Goal: Task Accomplishment & Management: Use online tool/utility

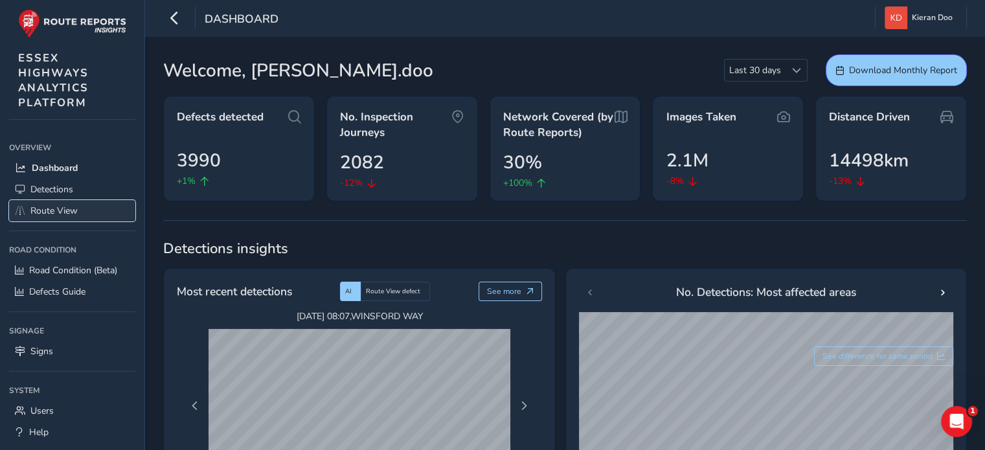
click at [48, 212] on span "Route View" at bounding box center [53, 211] width 47 height 12
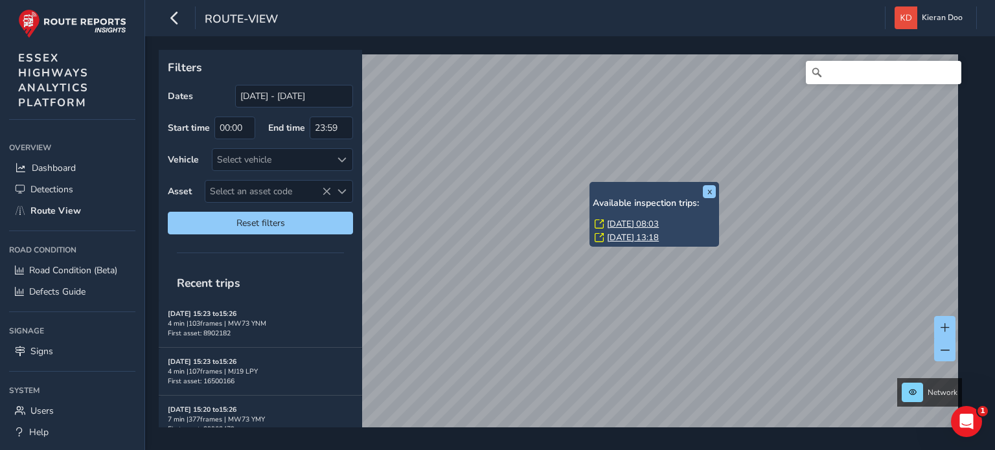
click at [636, 224] on link "[DATE] 08:03" at bounding box center [633, 224] width 52 height 12
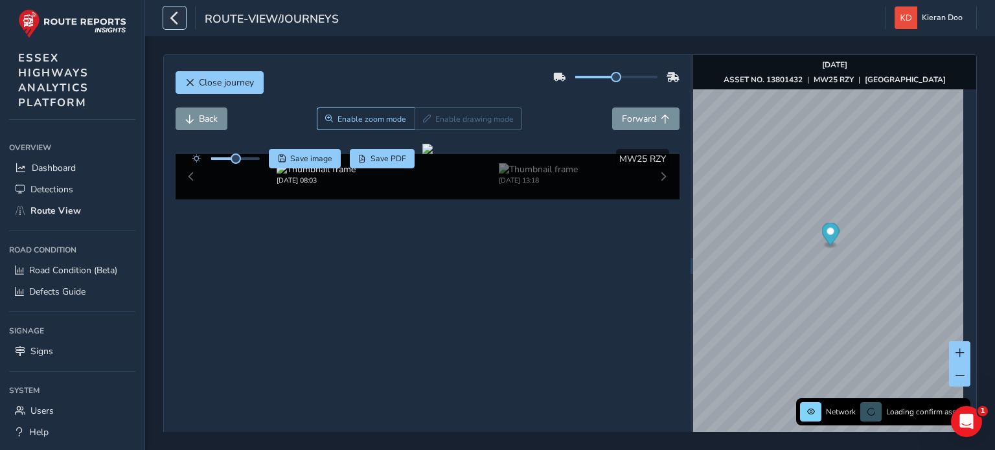
click at [179, 23] on icon "button" at bounding box center [175, 17] width 14 height 23
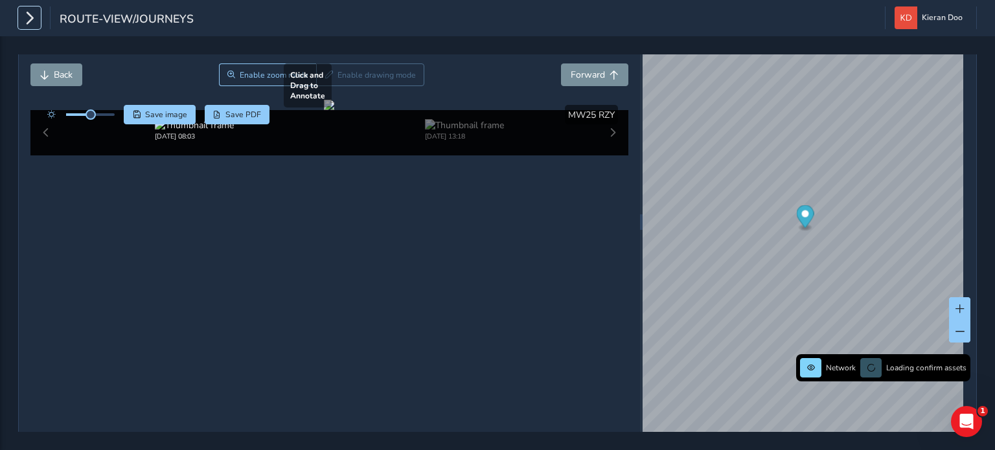
scroll to position [65, 0]
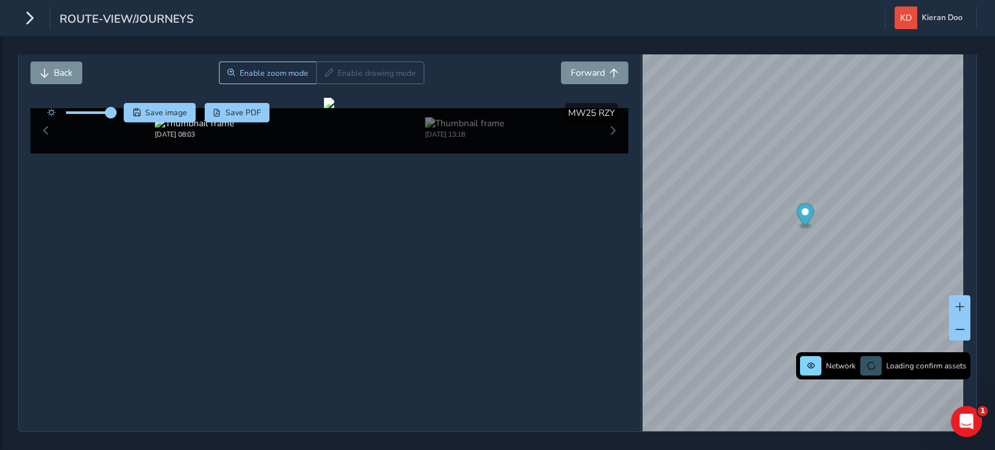
drag, startPoint x: 87, startPoint y: 95, endPoint x: 114, endPoint y: 97, distance: 26.7
click at [114, 108] on span at bounding box center [111, 113] width 10 height 10
click at [334, 108] on div at bounding box center [329, 103] width 10 height 10
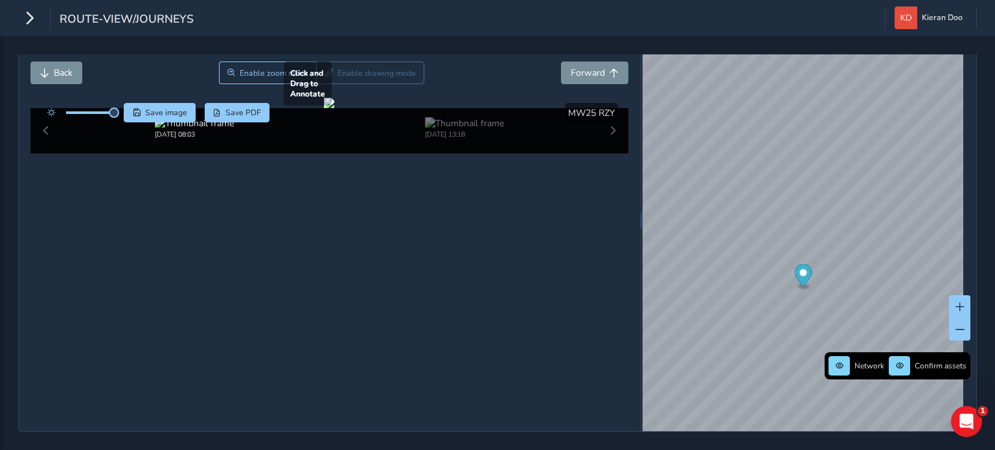
click at [334, 108] on div at bounding box center [329, 103] width 10 height 10
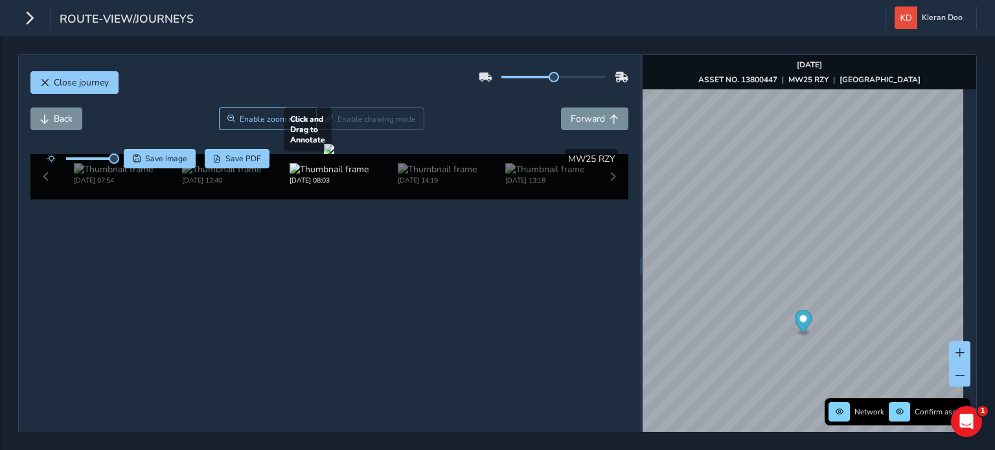
scroll to position [65, 0]
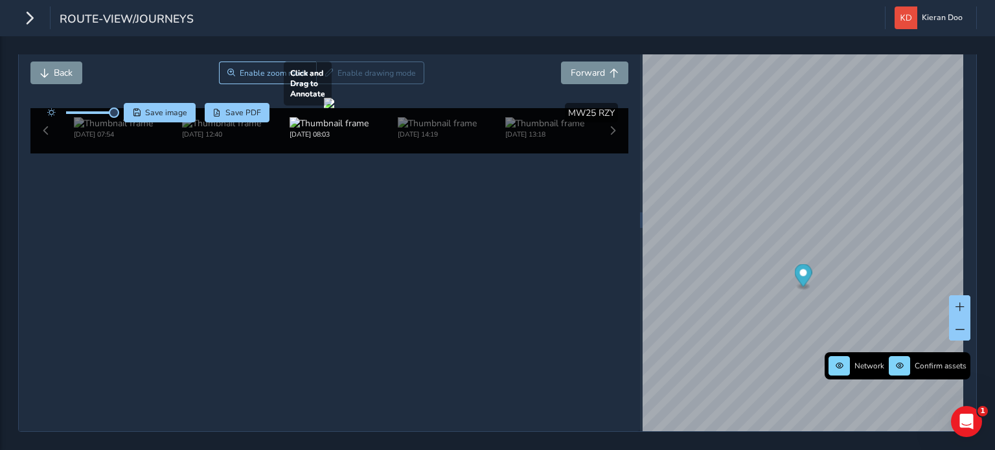
click at [334, 108] on div at bounding box center [329, 103] width 10 height 10
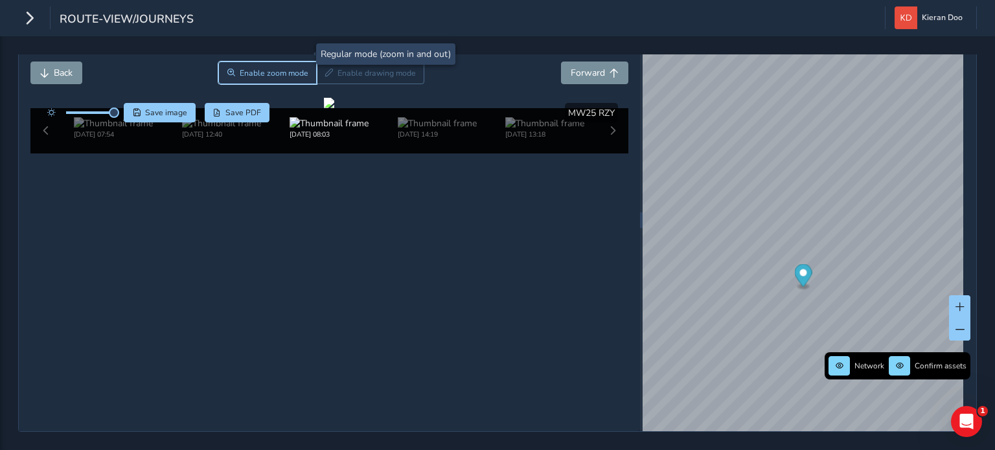
click at [253, 62] on button "Enable zoom mode" at bounding box center [267, 73] width 98 height 23
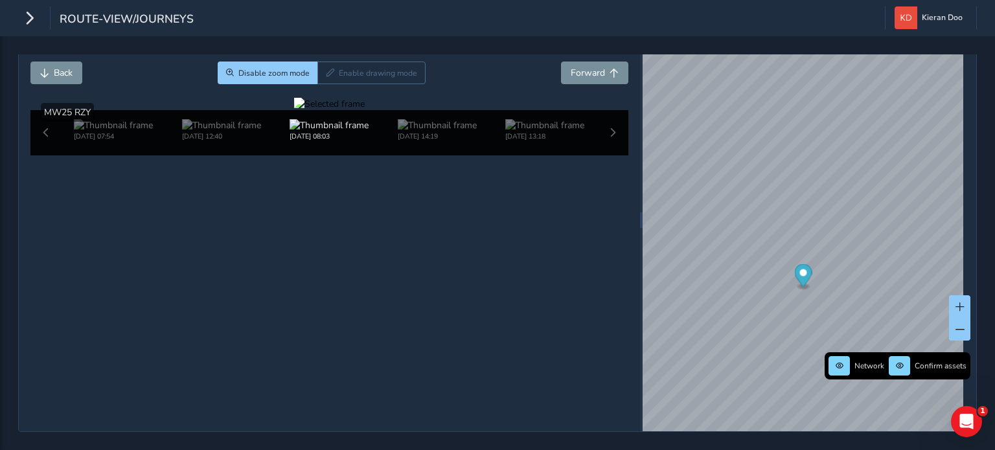
click at [294, 110] on div at bounding box center [329, 104] width 71 height 12
click at [171, 308] on img at bounding box center [924, 129] width 1866 height 1050
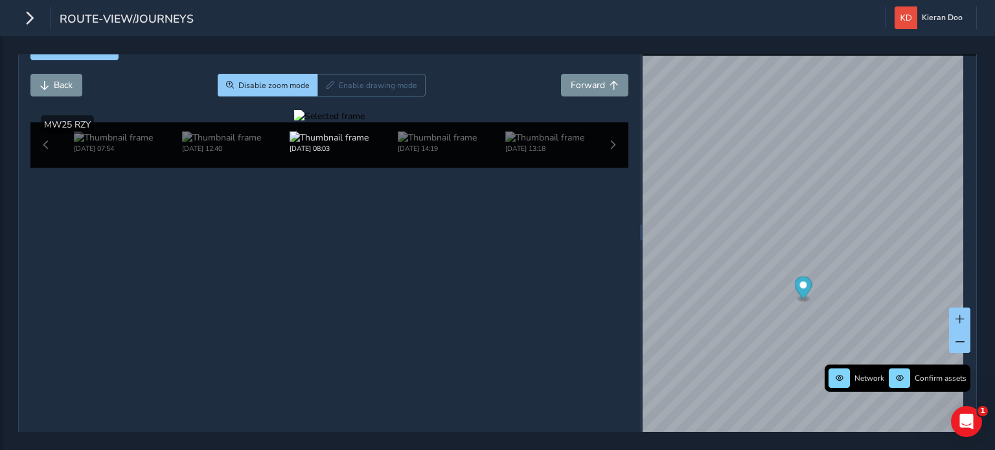
scroll to position [65, 0]
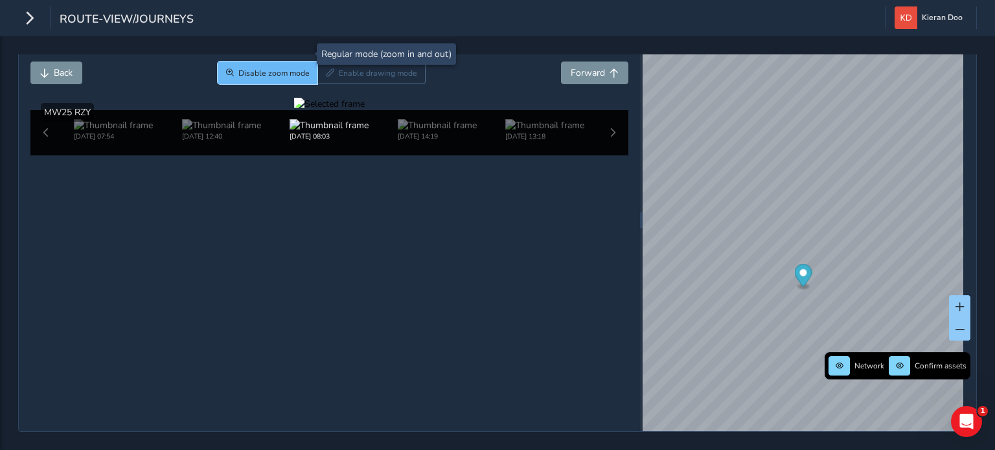
click at [264, 63] on button "Disable zoom mode" at bounding box center [268, 73] width 100 height 23
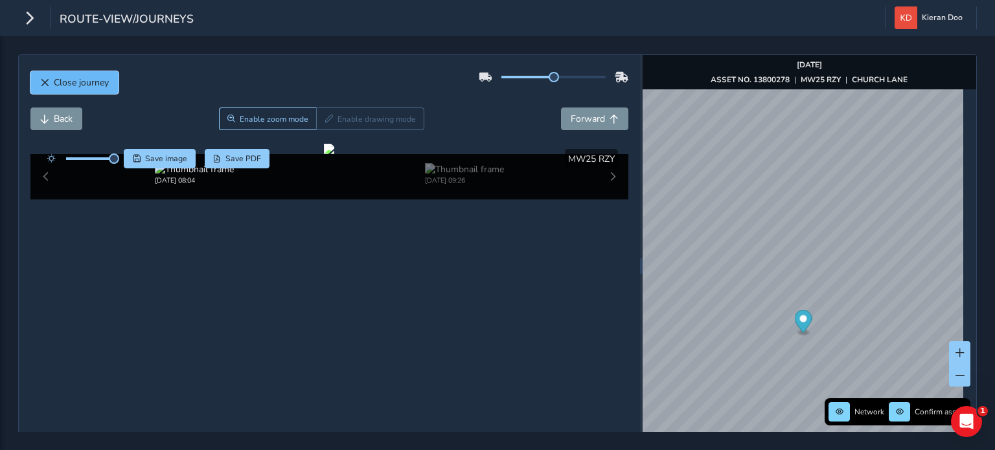
click at [57, 80] on span "Close journey" at bounding box center [81, 82] width 55 height 12
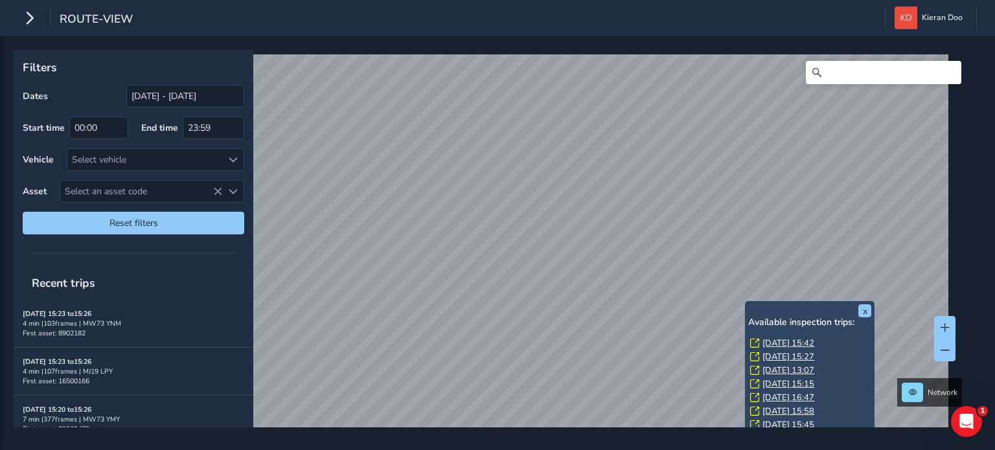
click at [780, 338] on link "[DATE] 15:42" at bounding box center [789, 344] width 52 height 12
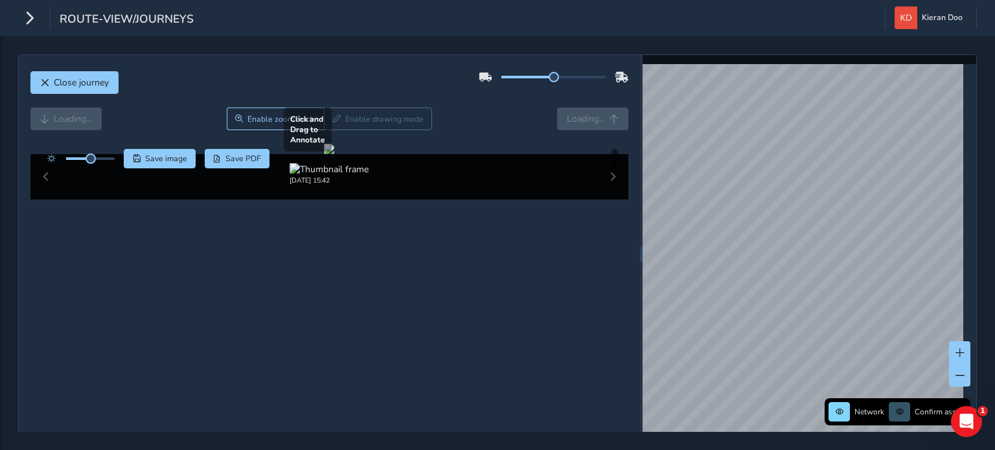
scroll to position [65, 0]
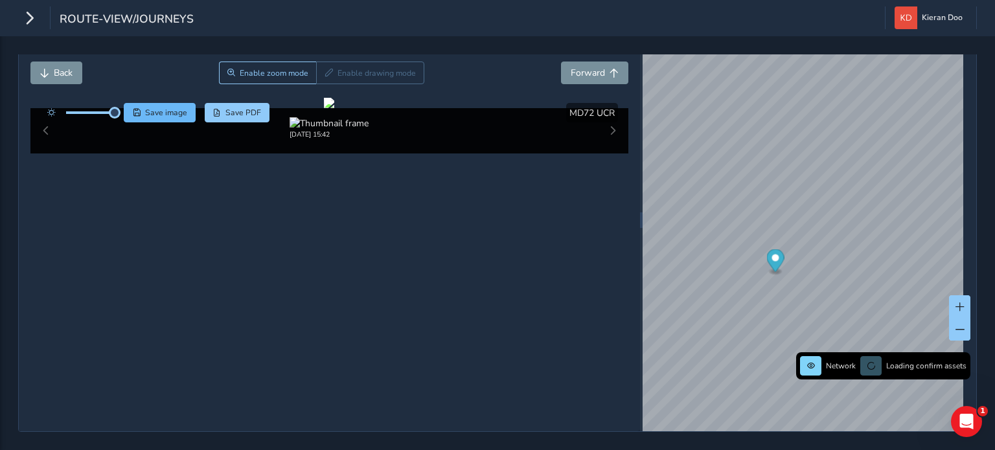
drag, startPoint x: 91, startPoint y: 93, endPoint x: 153, endPoint y: 99, distance: 62.5
click at [152, 103] on div "Save image Save PDF" at bounding box center [155, 112] width 229 height 19
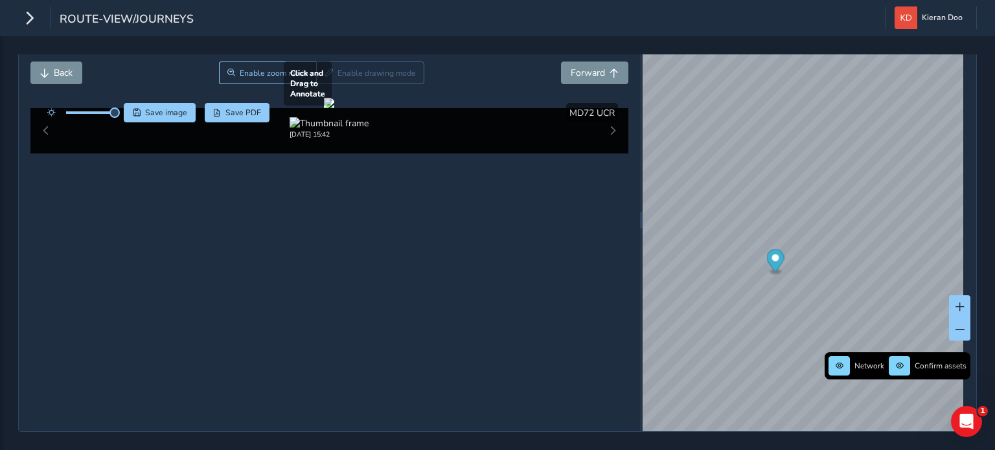
click at [334, 108] on div at bounding box center [329, 103] width 10 height 10
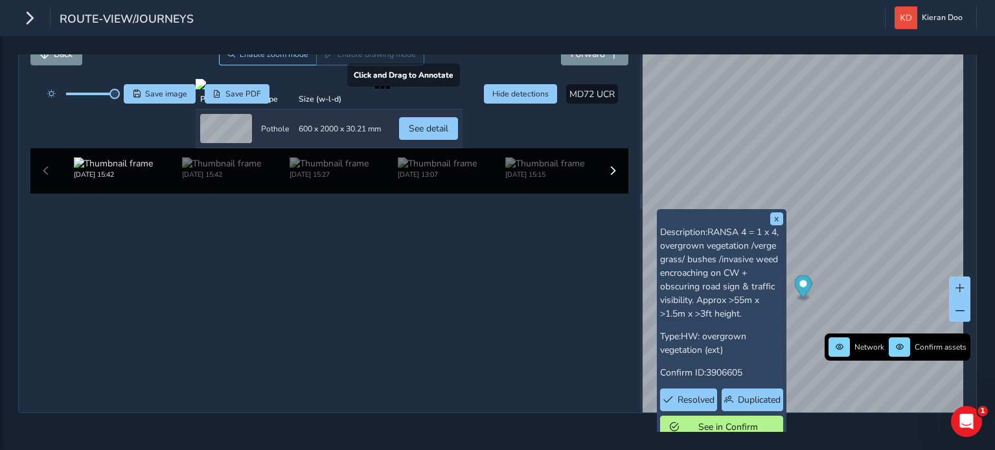
click at [463, 89] on div at bounding box center [329, 84] width 267 height 10
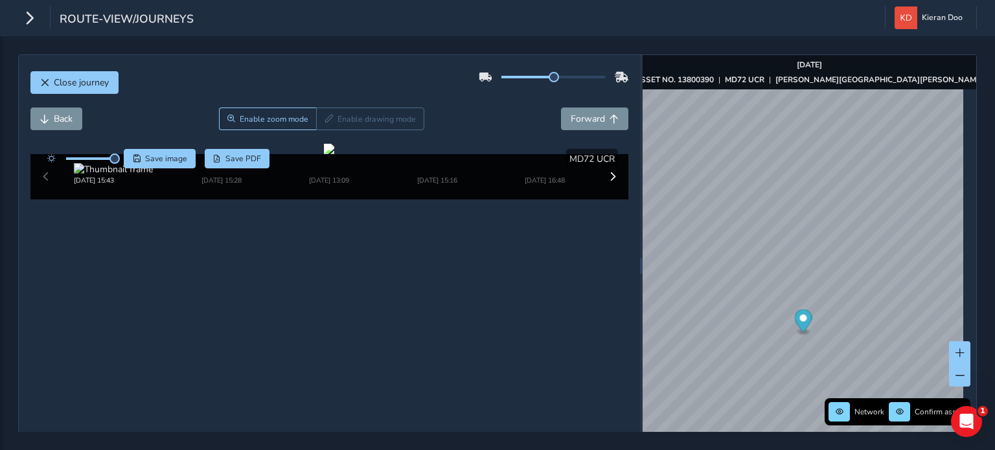
scroll to position [65, 0]
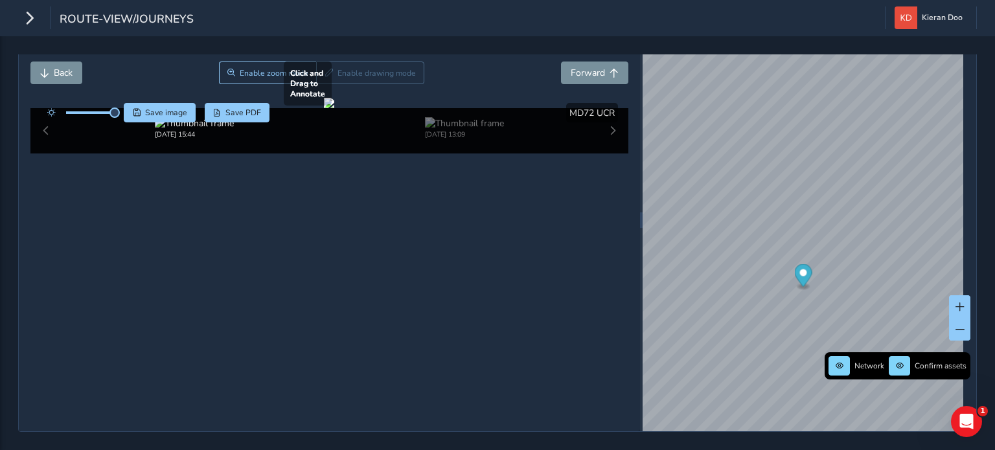
drag, startPoint x: 303, startPoint y: 285, endPoint x: 336, endPoint y: 310, distance: 41.1
click at [334, 108] on div at bounding box center [329, 103] width 10 height 10
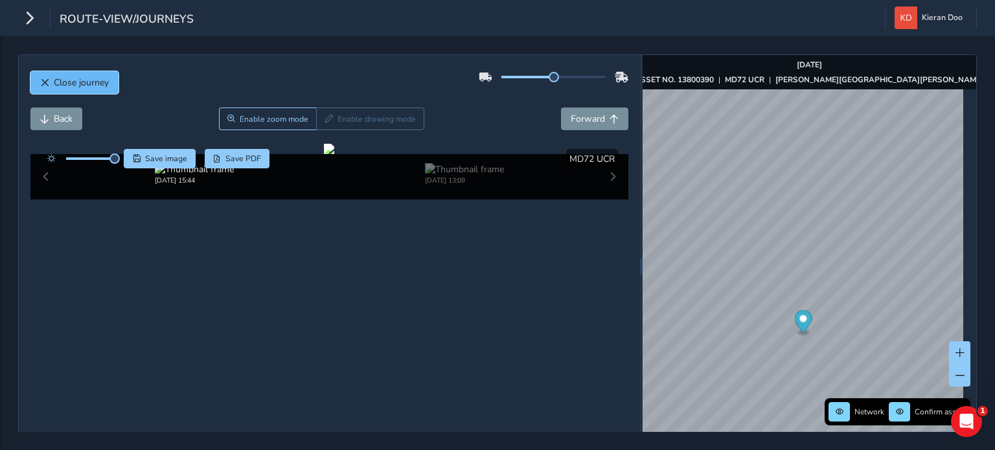
click at [69, 83] on span "Close journey" at bounding box center [81, 82] width 55 height 12
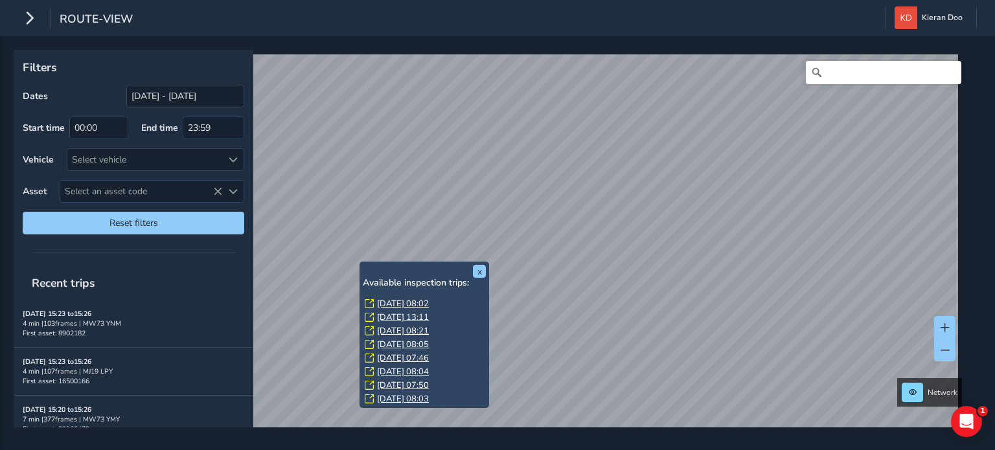
drag, startPoint x: 456, startPoint y: 350, endPoint x: 465, endPoint y: 301, distance: 50.0
click at [465, 301] on div "[DATE] 08:02 [DATE] 13:11 [DATE] 08:21 [DATE] 08:05 [DATE] 07:46 [DATE] 08:04 […" at bounding box center [424, 352] width 123 height 109
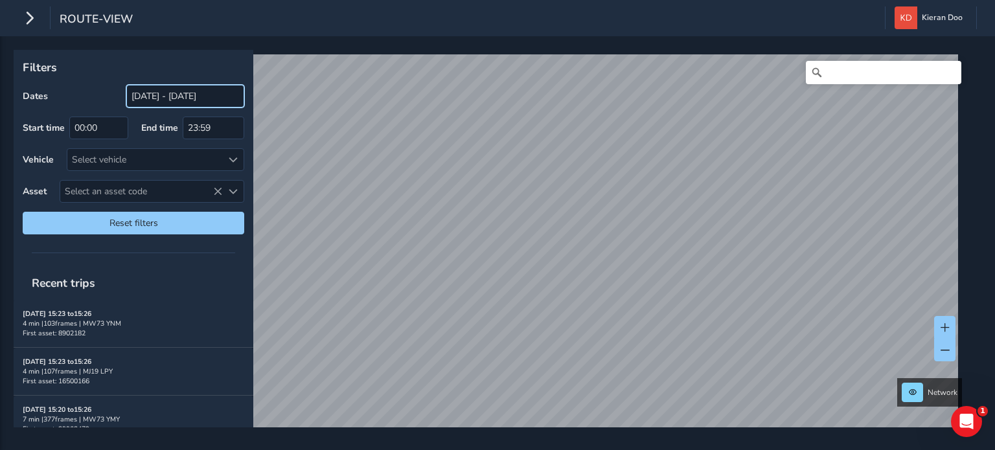
click at [153, 100] on input "[DATE] - [DATE]" at bounding box center [185, 96] width 118 height 23
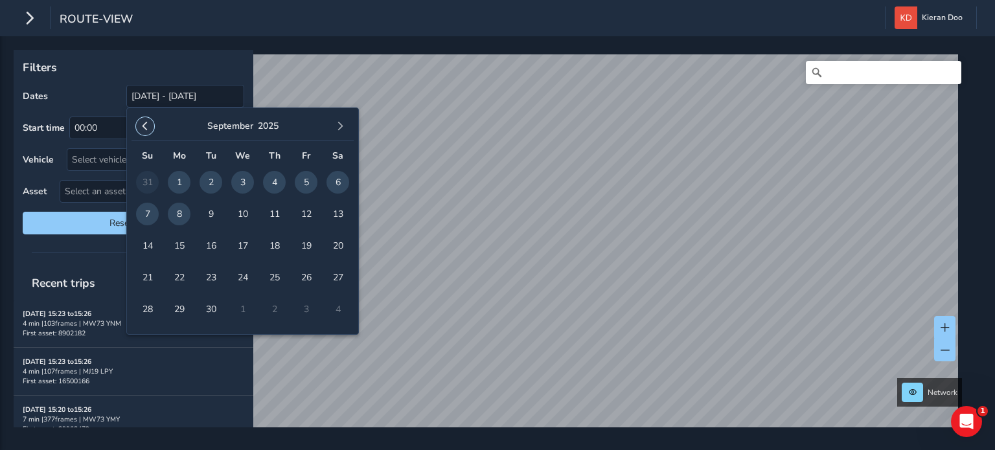
click at [150, 132] on button "button" at bounding box center [145, 126] width 18 height 18
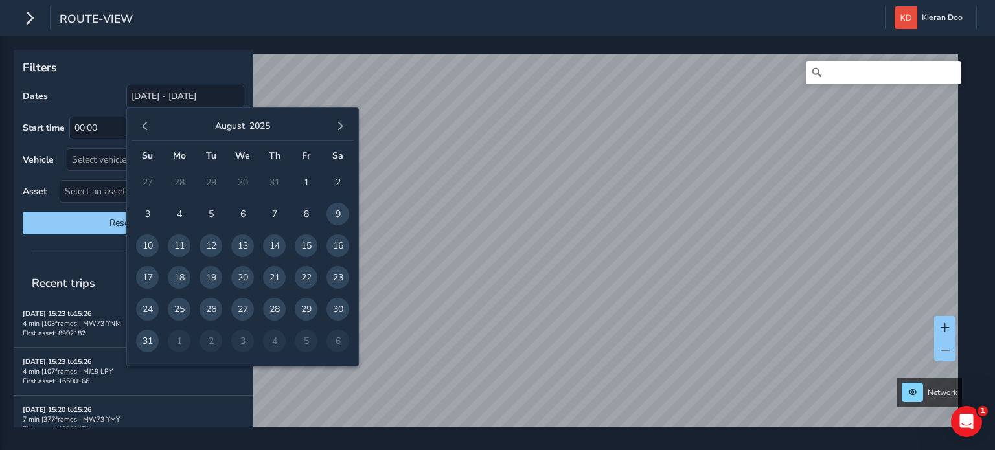
click at [150, 132] on button "button" at bounding box center [145, 126] width 18 height 18
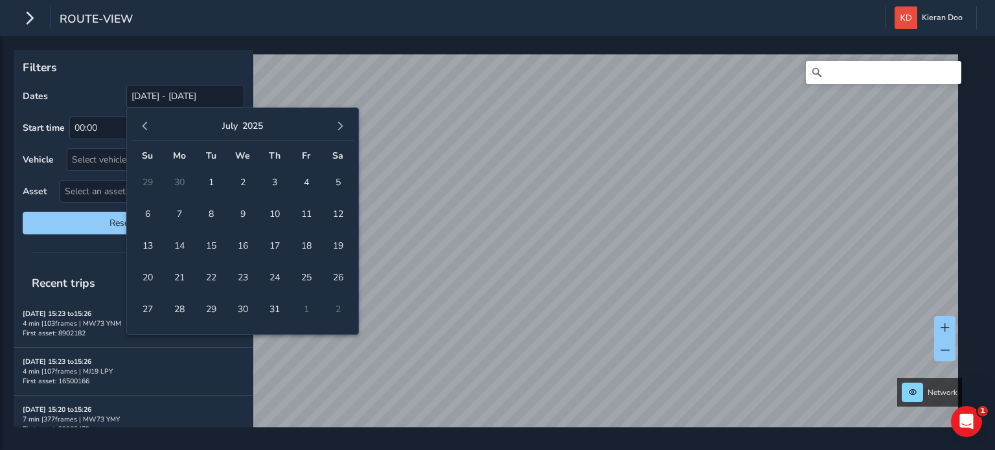
click at [150, 132] on button "button" at bounding box center [145, 126] width 18 height 18
click at [341, 183] on span "1" at bounding box center [338, 182] width 23 height 23
click at [341, 124] on span "button" at bounding box center [340, 126] width 9 height 9
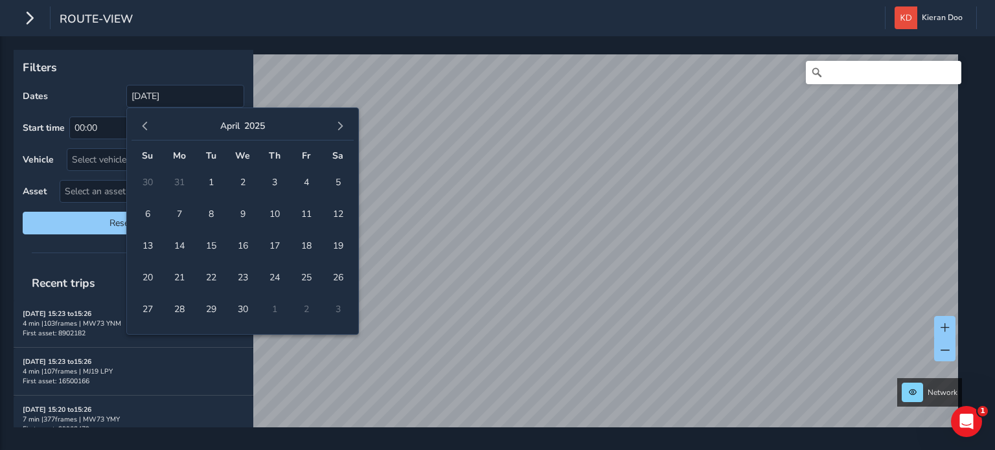
click at [341, 124] on span "button" at bounding box center [340, 126] width 9 height 9
click at [186, 217] on span "8" at bounding box center [179, 214] width 23 height 23
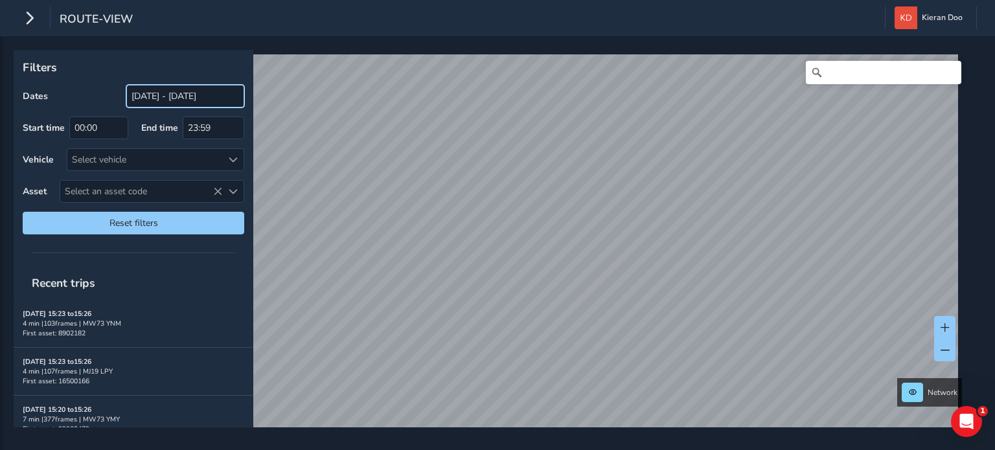
click at [137, 93] on input "[DATE] - [DATE]" at bounding box center [185, 96] width 118 height 23
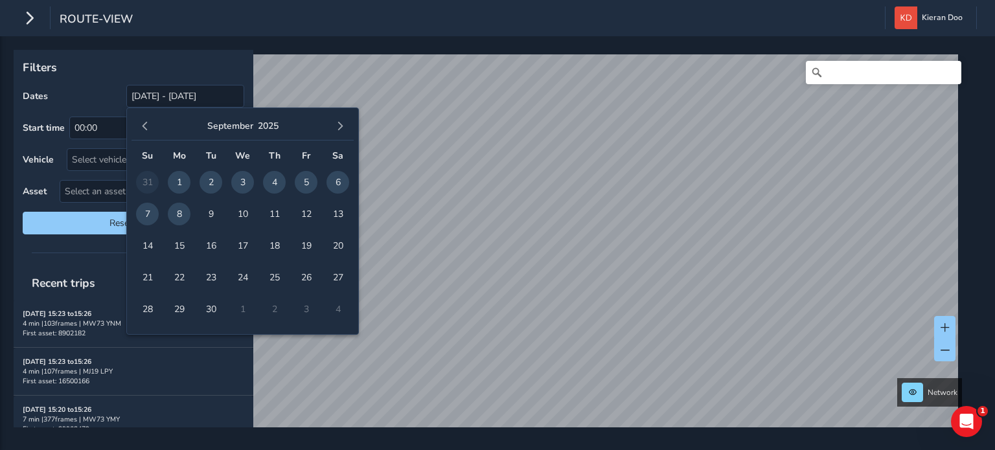
click at [152, 133] on div "[DATE]" at bounding box center [243, 127] width 222 height 28
click at [152, 134] on div "[DATE]" at bounding box center [243, 127] width 222 height 28
click at [146, 132] on button "button" at bounding box center [145, 126] width 18 height 18
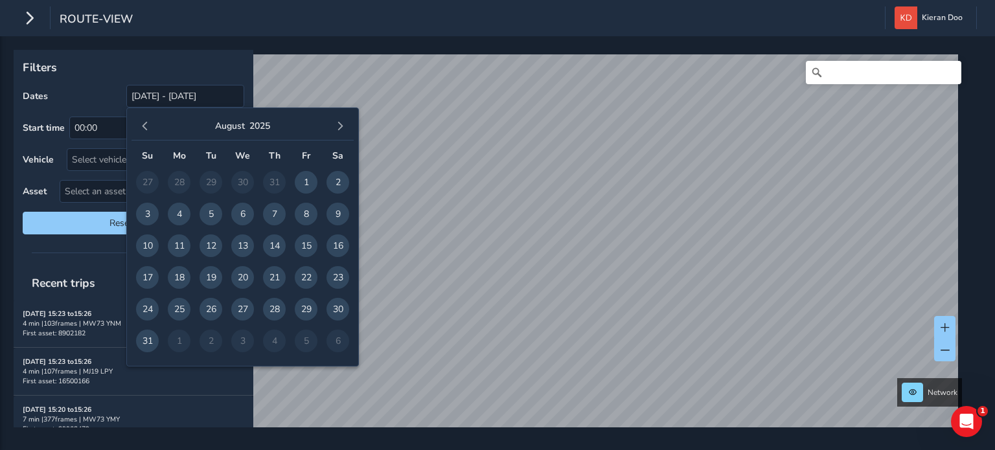
click at [146, 132] on button "button" at bounding box center [145, 126] width 18 height 18
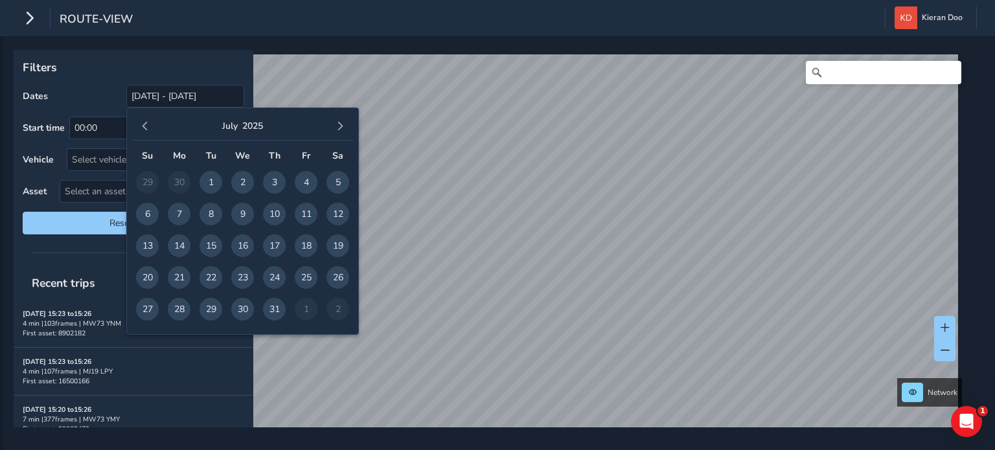
click at [146, 132] on button "button" at bounding box center [145, 126] width 18 height 18
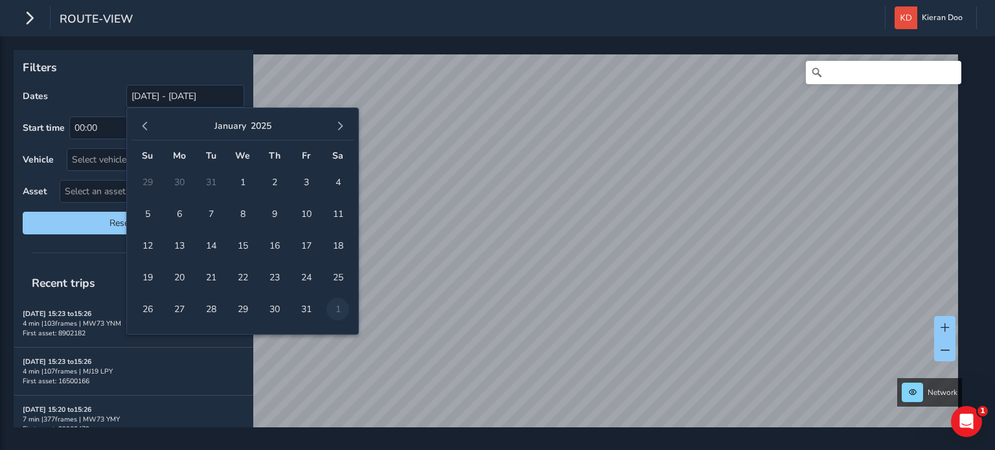
click at [146, 132] on button "button" at bounding box center [145, 126] width 18 height 18
click at [179, 181] on span "1" at bounding box center [179, 182] width 23 height 23
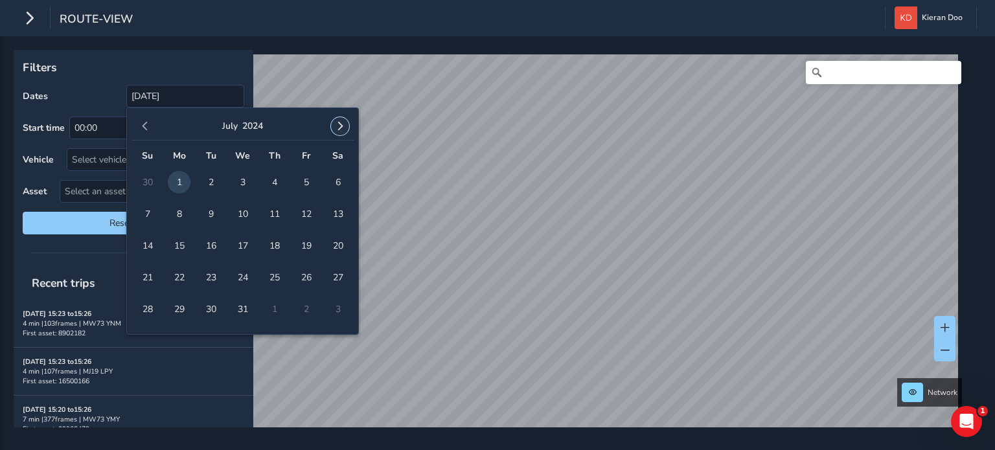
click at [342, 130] on span "button" at bounding box center [340, 126] width 9 height 9
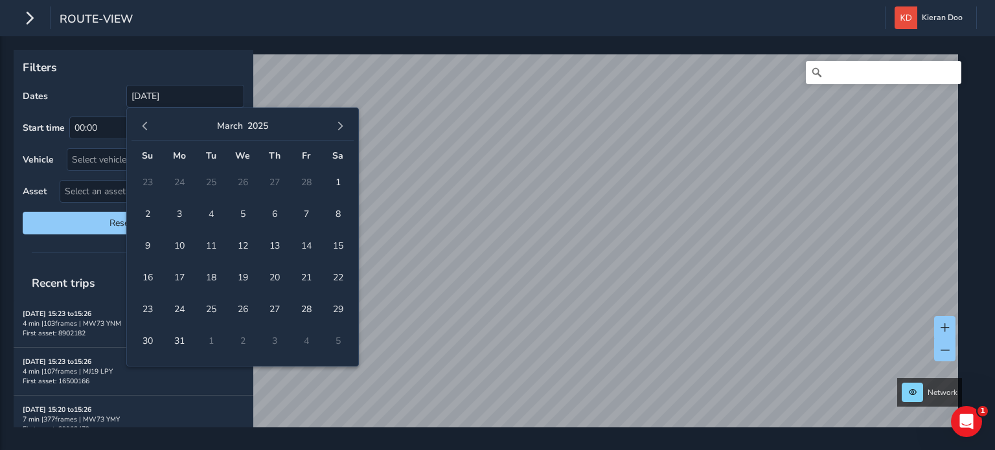
click at [342, 130] on span "button" at bounding box center [340, 126] width 9 height 9
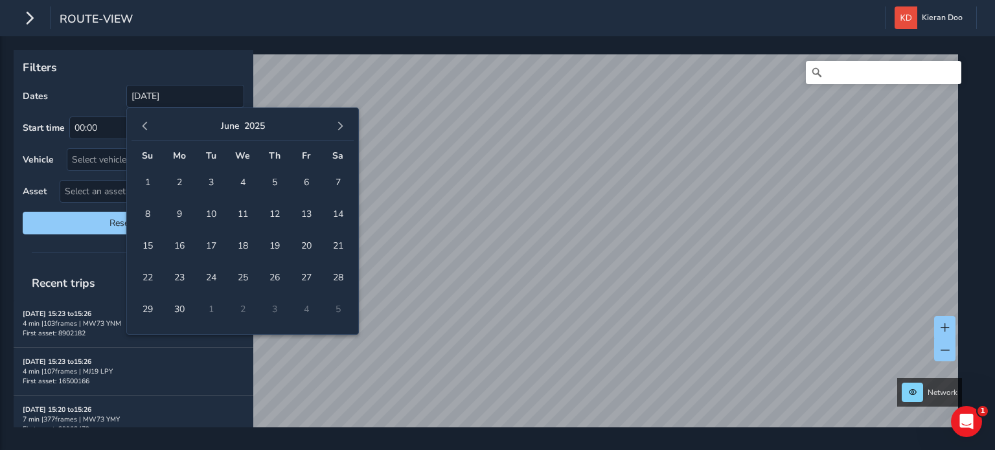
click at [342, 130] on span "button" at bounding box center [340, 126] width 9 height 9
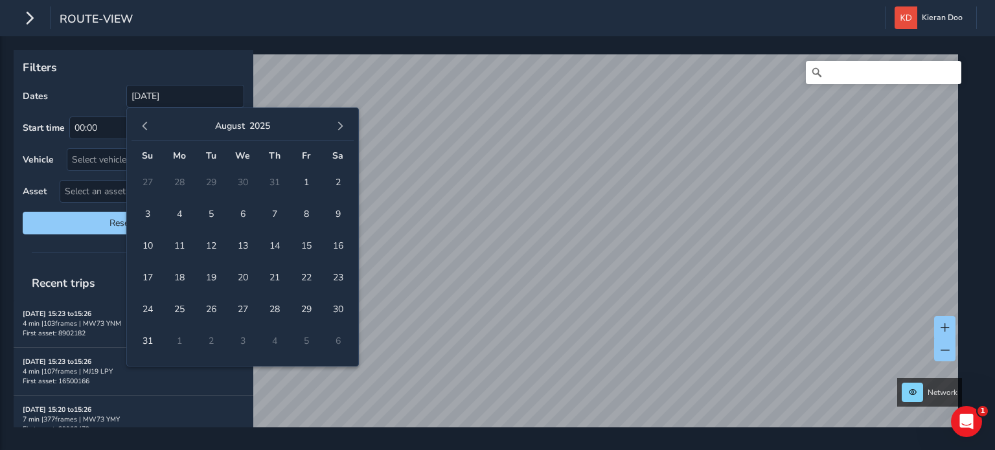
click at [342, 130] on span "button" at bounding box center [340, 126] width 9 height 9
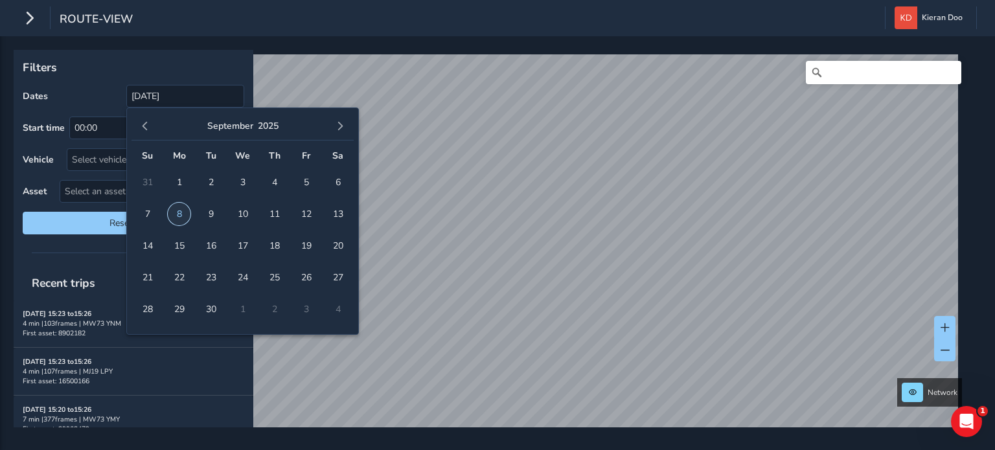
click at [178, 214] on span "8" at bounding box center [179, 214] width 23 height 23
type input "[DATE] - [DATE]"
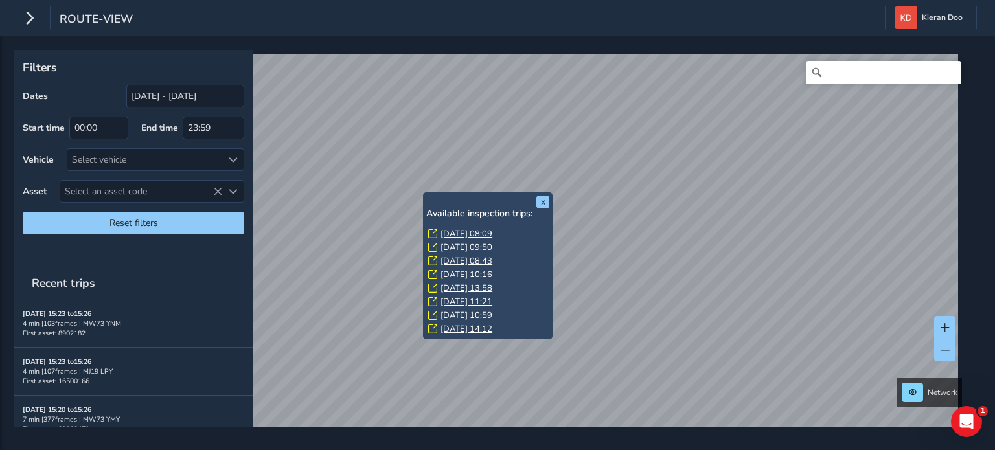
click at [473, 235] on link "[DATE] 08:09" at bounding box center [467, 234] width 52 height 12
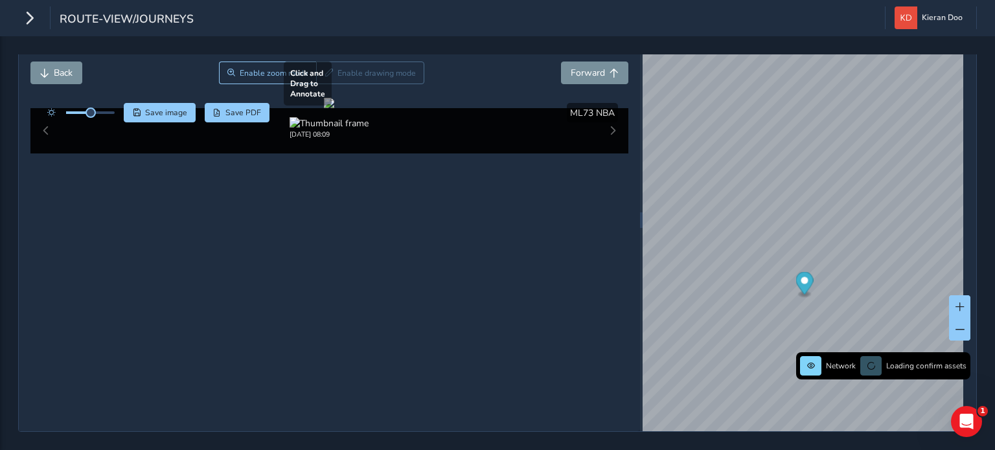
scroll to position [65, 0]
click at [334, 108] on div at bounding box center [329, 103] width 10 height 10
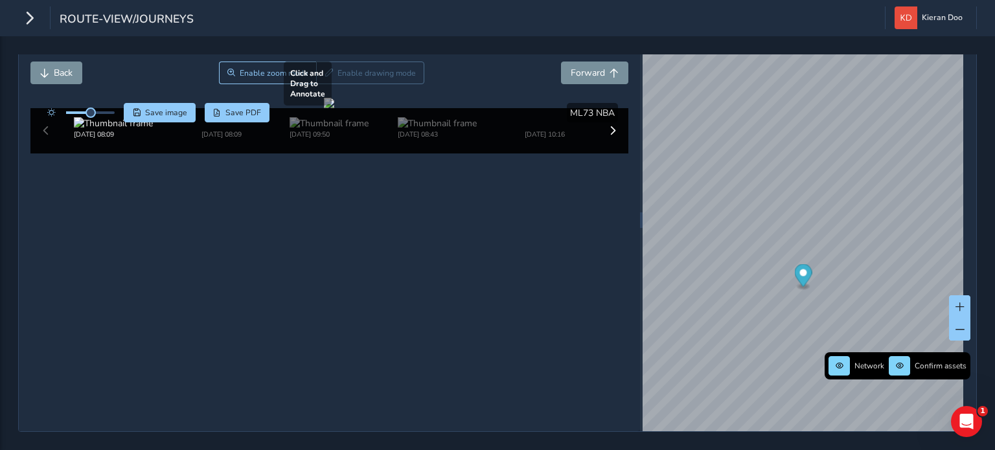
scroll to position [60, 0]
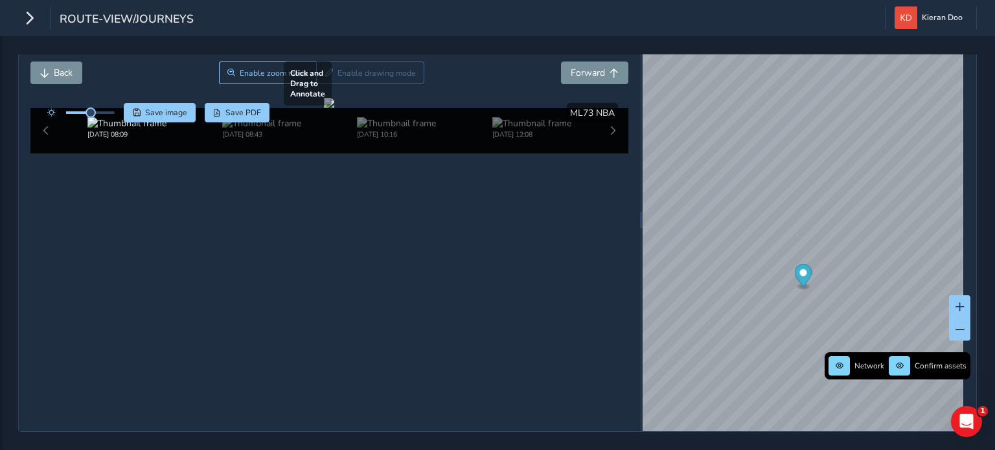
click at [334, 108] on div at bounding box center [329, 103] width 10 height 10
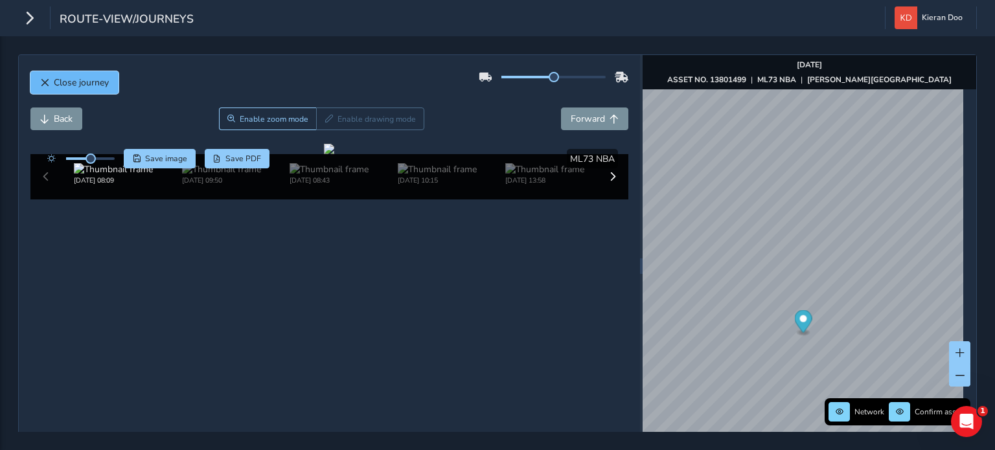
click at [58, 85] on span "Close journey" at bounding box center [81, 82] width 55 height 12
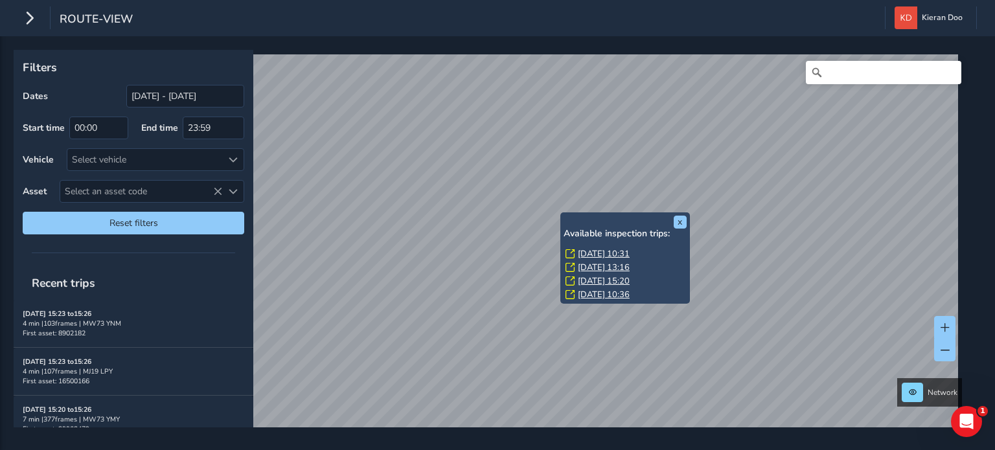
click at [597, 253] on link "[DATE] 10:31" at bounding box center [604, 254] width 52 height 12
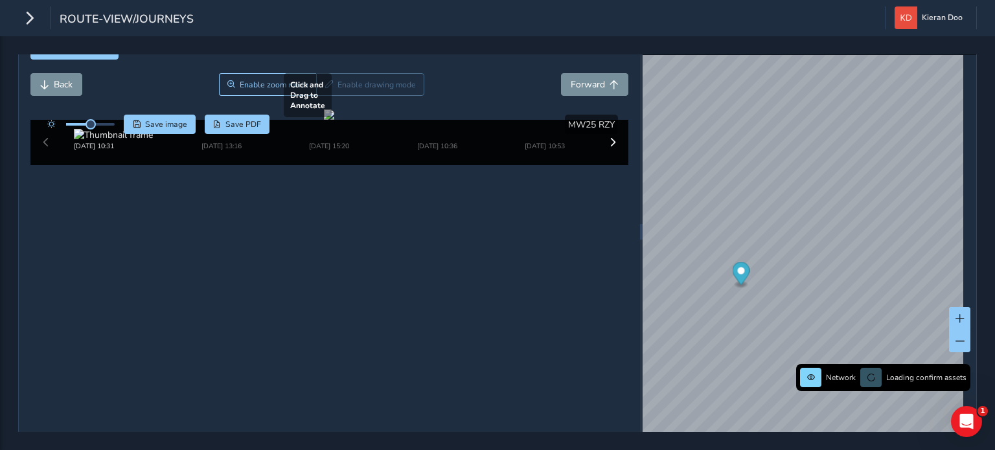
scroll to position [65, 0]
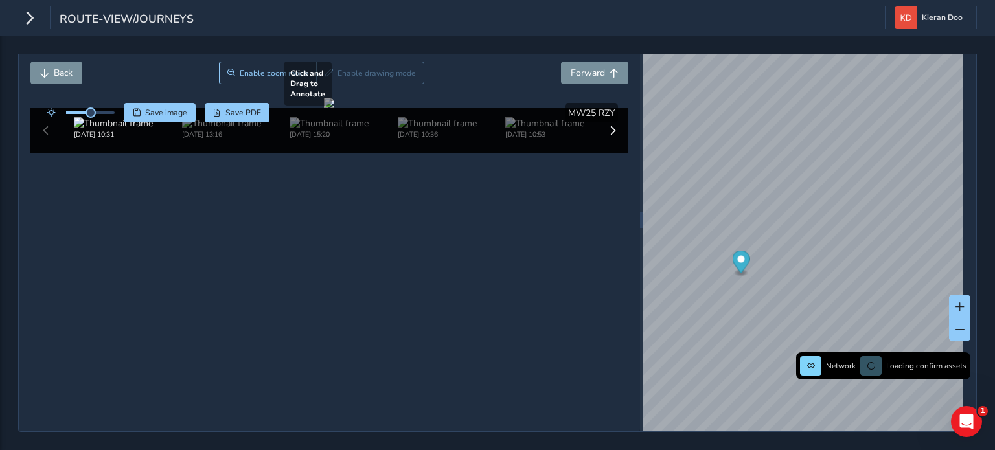
click at [334, 108] on div at bounding box center [329, 103] width 10 height 10
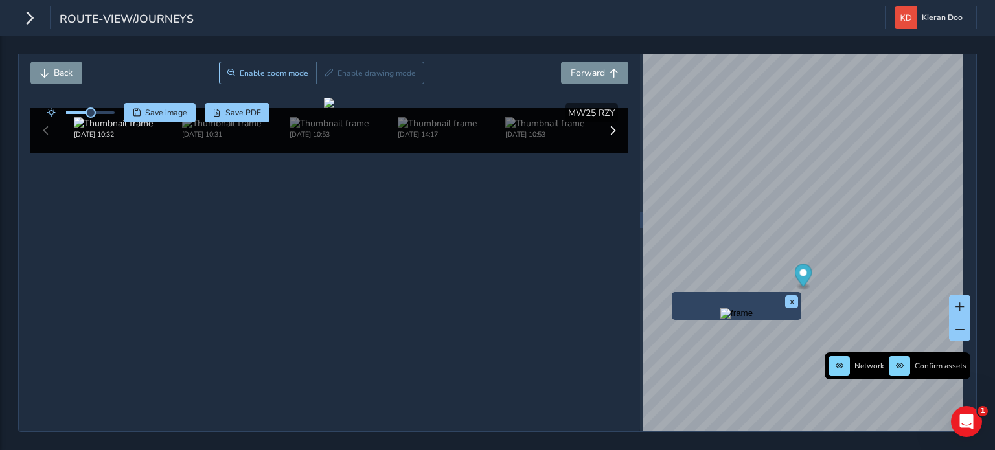
click at [720, 310] on img "Preview frame" at bounding box center [736, 313] width 32 height 10
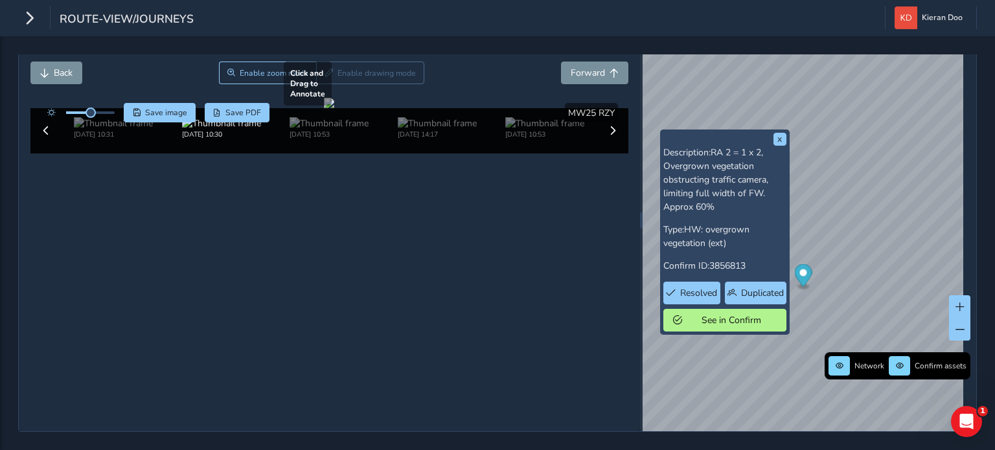
click at [334, 108] on div at bounding box center [329, 103] width 10 height 10
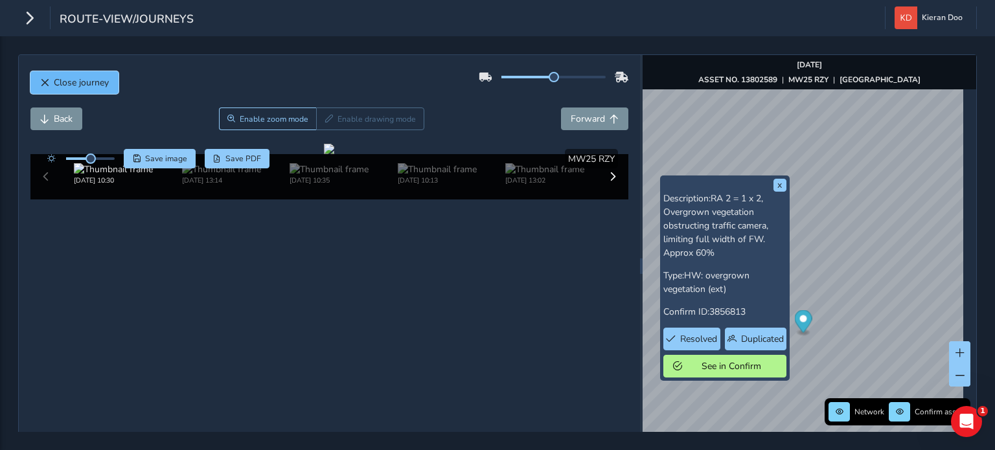
click at [64, 84] on span "Close journey" at bounding box center [81, 82] width 55 height 12
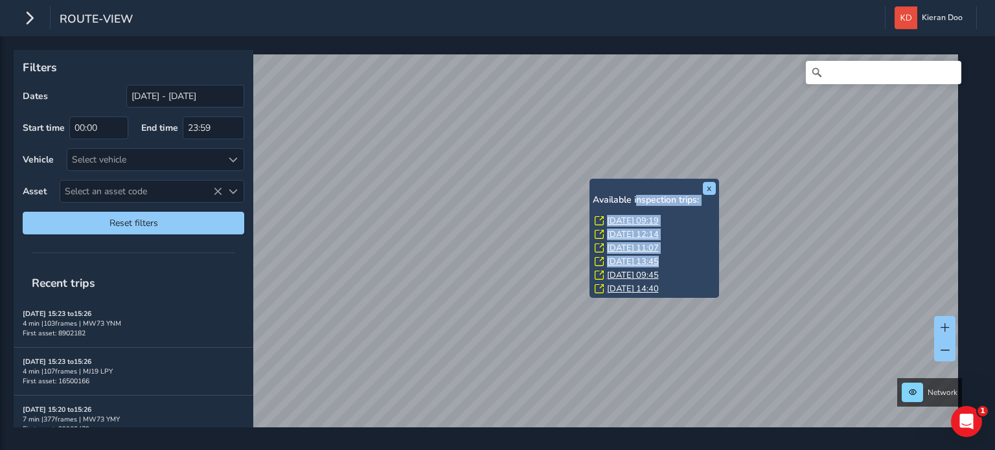
click at [638, 179] on div "x Available inspection trips: [GEOGRAPHIC_DATA][DATE] 09:19 [DATE] 12:14 [DATE]…" at bounding box center [655, 238] width 130 height 119
click at [706, 190] on button "x" at bounding box center [709, 188] width 13 height 13
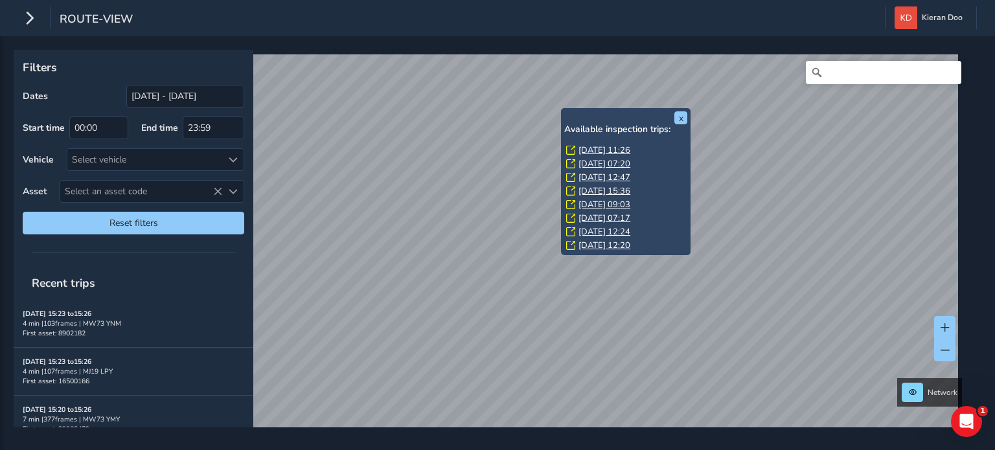
click at [549, 44] on div "x Available inspection trips: [GEOGRAPHIC_DATA][DATE] 11:26 [DATE] 07:20 [DATE]…" at bounding box center [497, 243] width 995 height 414
click at [595, 227] on div "x Available inspection trips: [GEOGRAPHIC_DATA][DATE] 11:26 [DATE] 07:20 [DATE]…" at bounding box center [493, 239] width 959 height 378
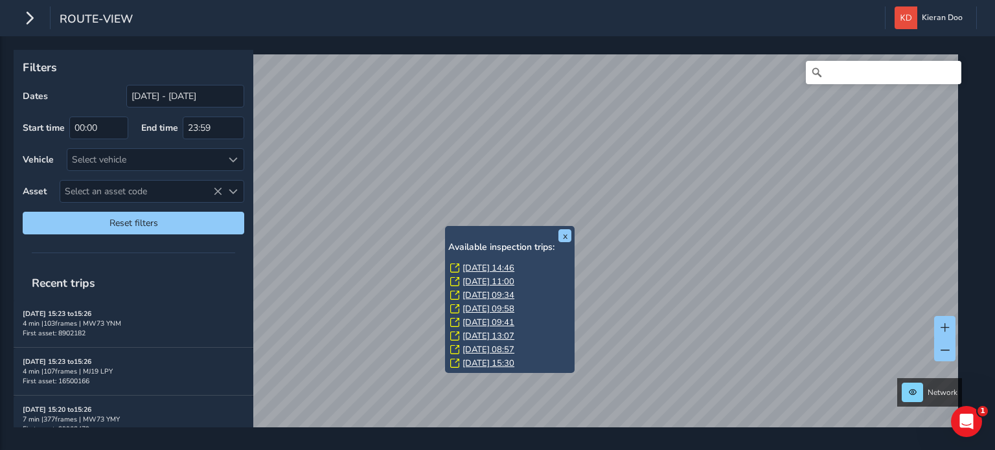
click at [483, 263] on link "[DATE] 14:46" at bounding box center [489, 268] width 52 height 12
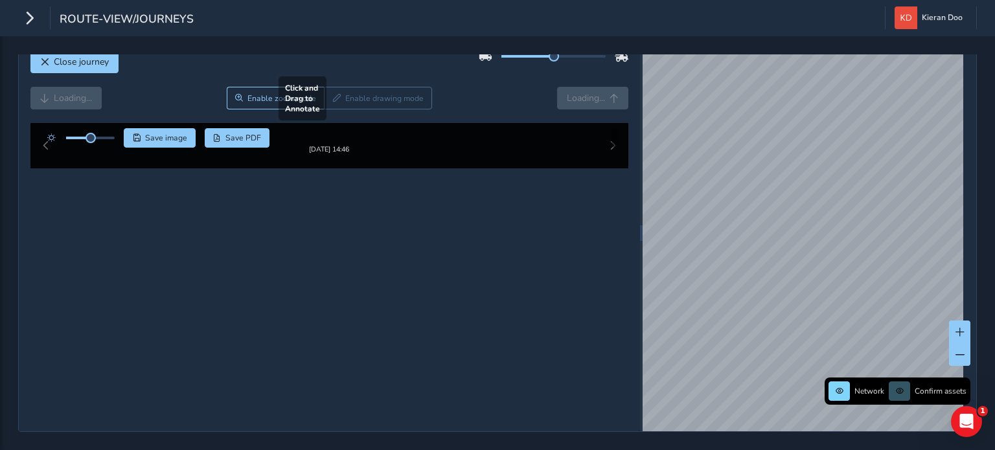
scroll to position [65, 0]
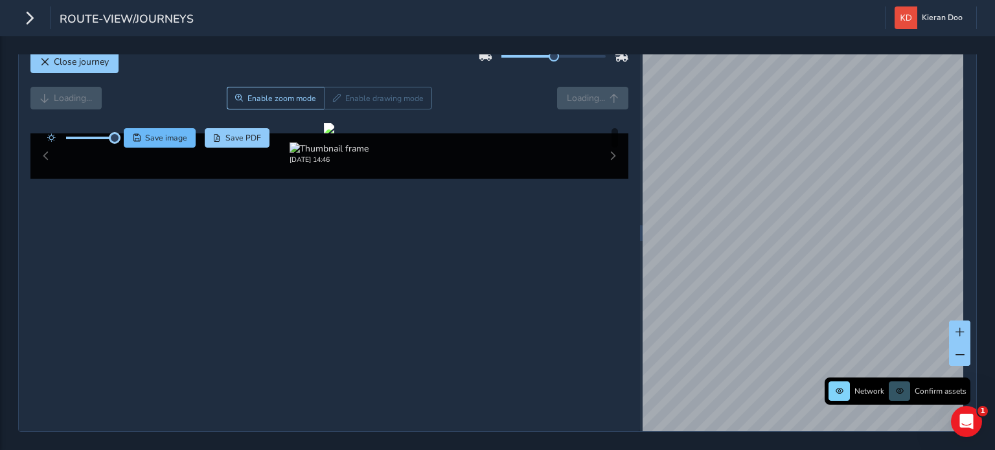
drag, startPoint x: 91, startPoint y: 96, endPoint x: 144, endPoint y: 95, distance: 53.8
click at [144, 128] on div "Save image Save PDF" at bounding box center [155, 137] width 229 height 19
click at [331, 133] on div at bounding box center [329, 128] width 10 height 10
click at [324, 133] on div at bounding box center [329, 128] width 10 height 10
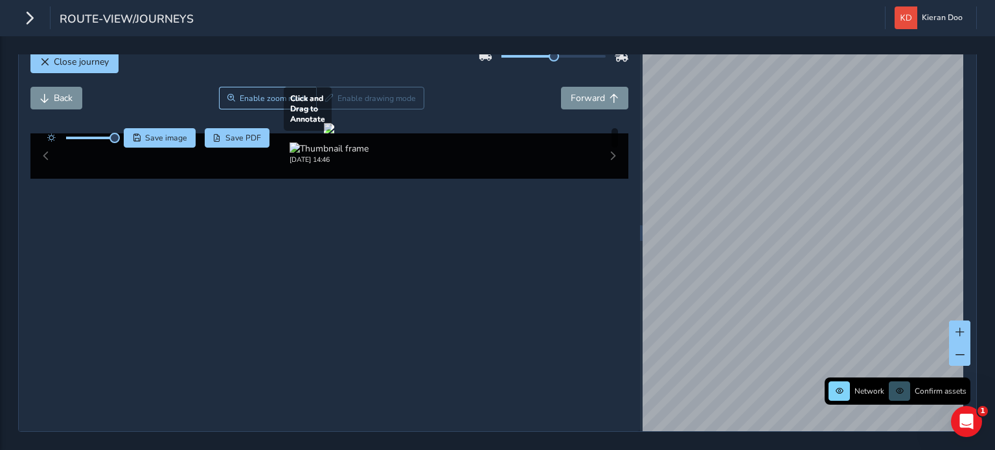
click at [324, 133] on div at bounding box center [329, 128] width 10 height 10
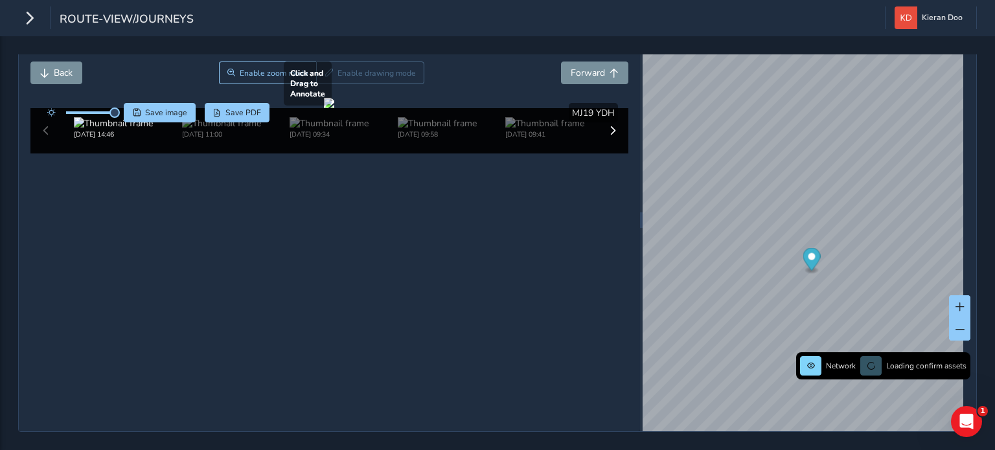
click at [334, 108] on div at bounding box center [329, 103] width 10 height 10
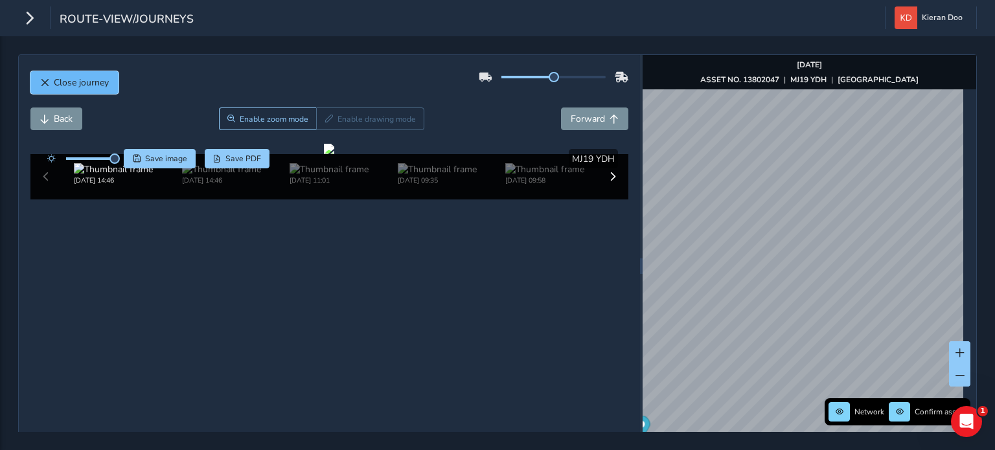
click at [65, 87] on span "Close journey" at bounding box center [81, 82] width 55 height 12
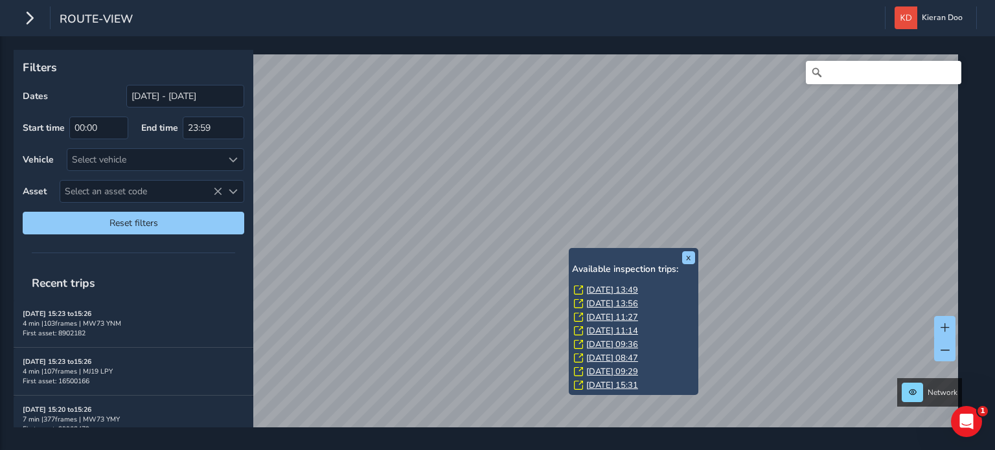
click at [610, 287] on link "[DATE] 13:49" at bounding box center [612, 290] width 52 height 12
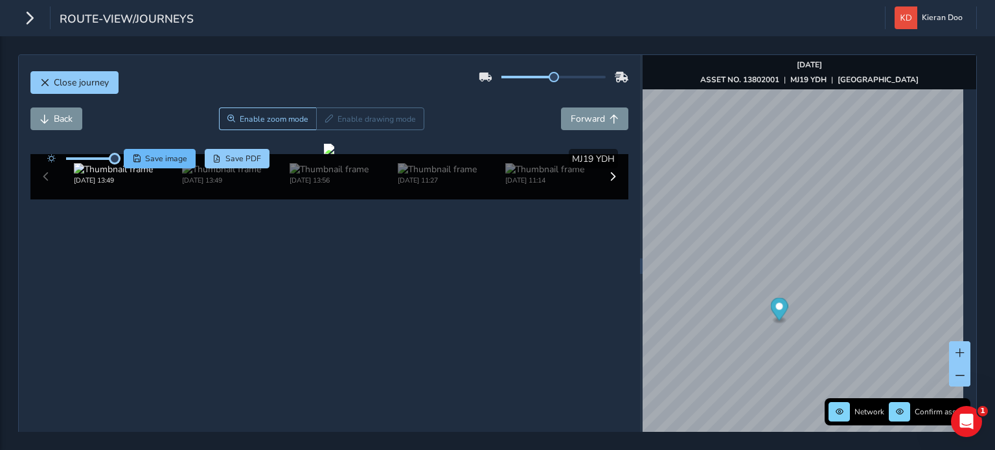
drag, startPoint x: 94, startPoint y: 157, endPoint x: 126, endPoint y: 161, distance: 32.6
click at [126, 161] on div "Save image Save PDF" at bounding box center [155, 158] width 229 height 19
click at [334, 154] on div at bounding box center [329, 149] width 10 height 10
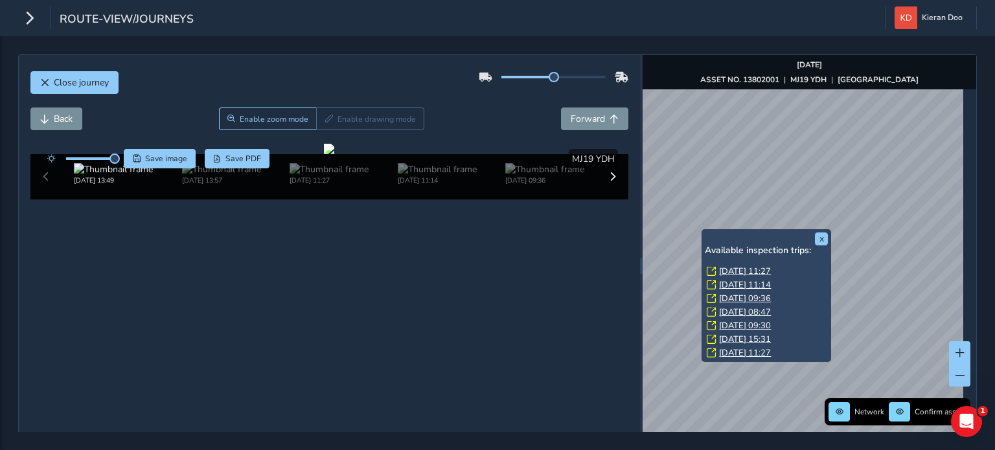
click at [752, 271] on link "[DATE] 11:27" at bounding box center [745, 272] width 52 height 12
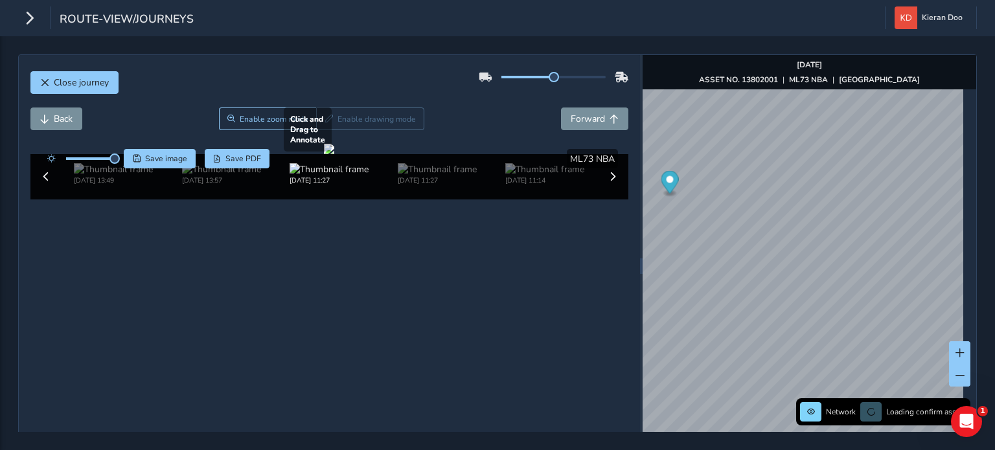
click at [334, 154] on div at bounding box center [329, 149] width 10 height 10
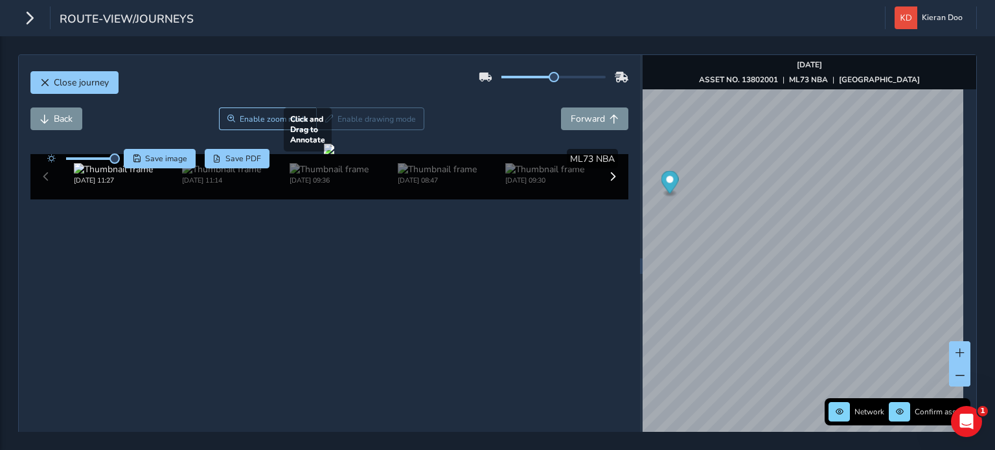
click at [324, 154] on div at bounding box center [329, 149] width 10 height 10
click at [334, 154] on div at bounding box center [329, 149] width 10 height 10
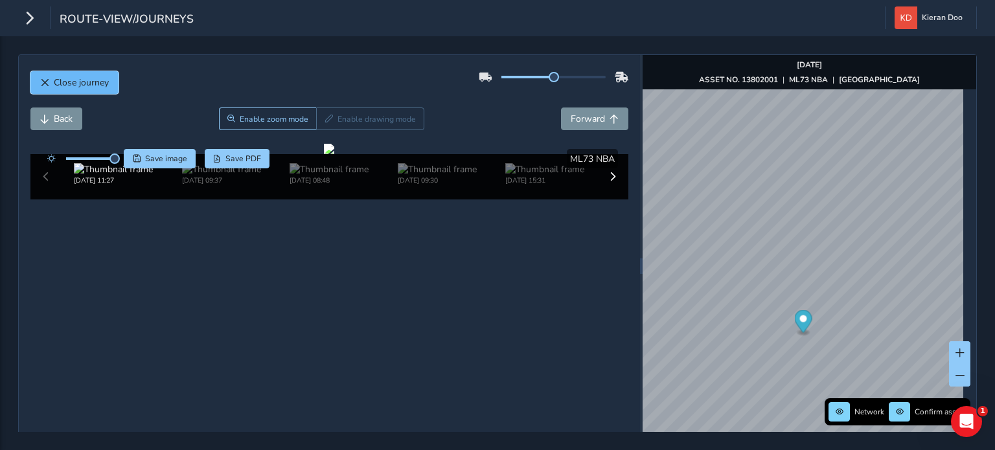
click at [65, 80] on span "Close journey" at bounding box center [81, 82] width 55 height 12
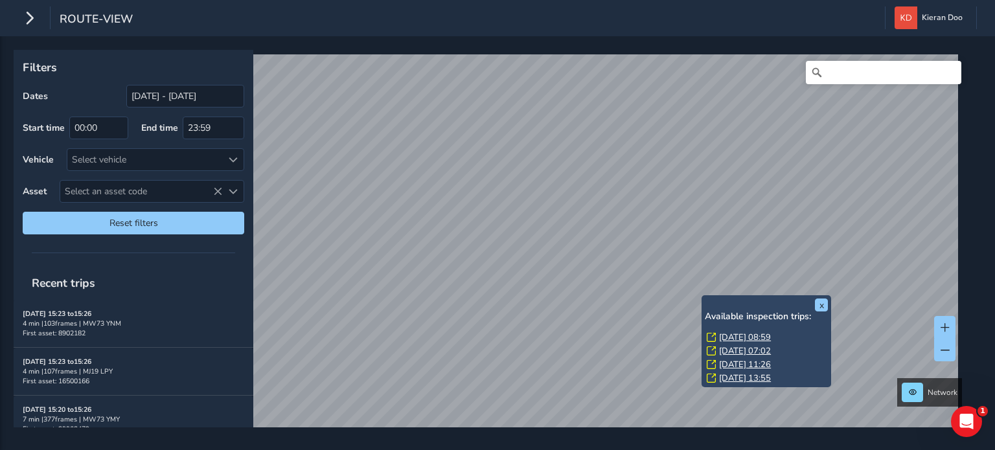
click at [735, 336] on link "[DATE] 08:59" at bounding box center [745, 338] width 52 height 12
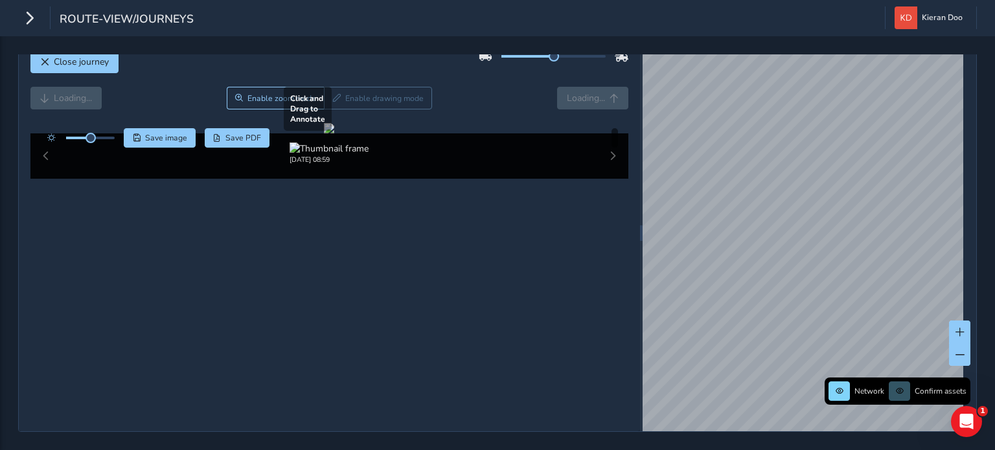
scroll to position [65, 0]
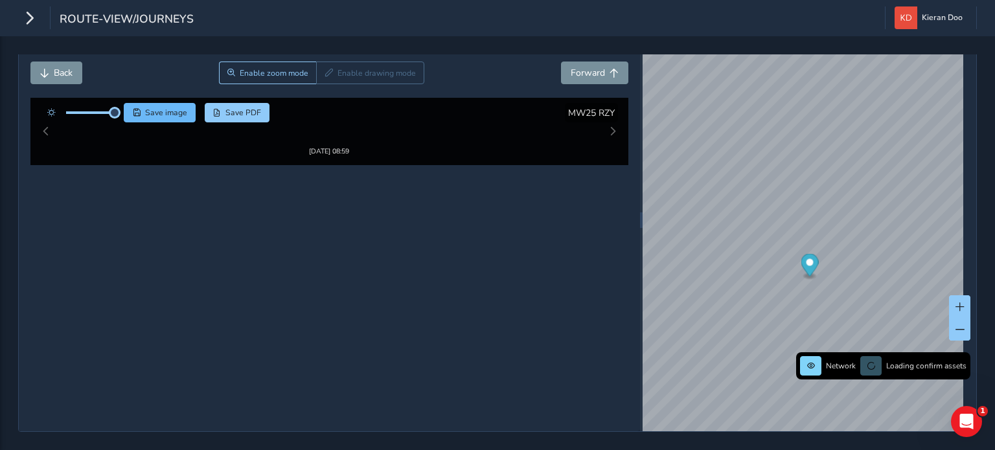
drag, startPoint x: 95, startPoint y: 93, endPoint x: 124, endPoint y: 95, distance: 29.8
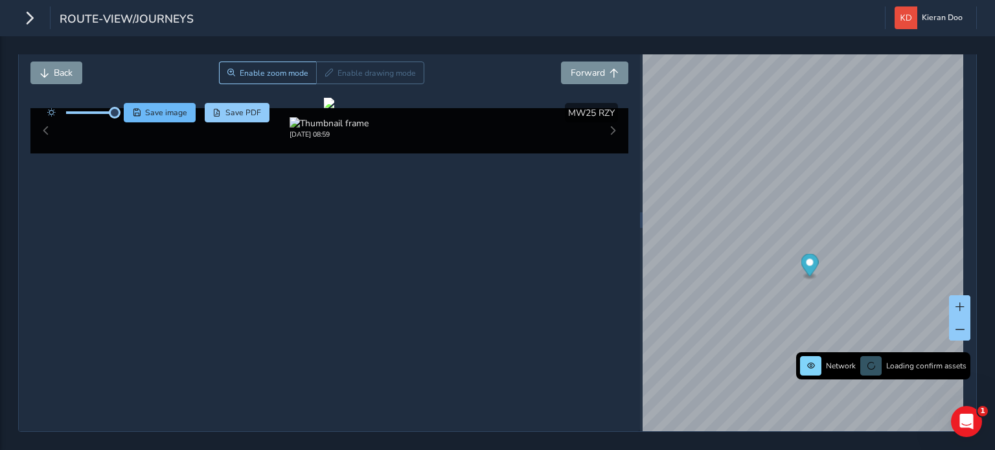
click at [124, 103] on div "Save image Save PDF" at bounding box center [155, 112] width 229 height 19
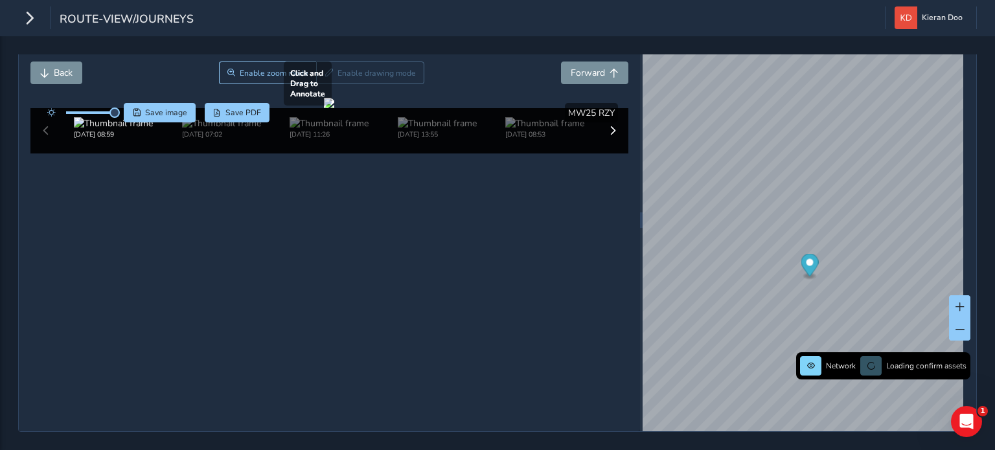
click at [334, 108] on div at bounding box center [329, 103] width 10 height 10
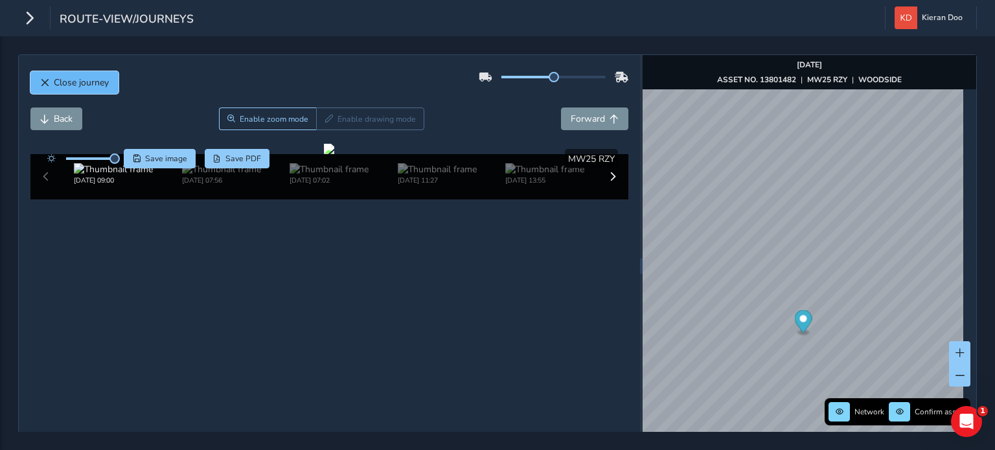
click at [49, 80] on button "Close journey" at bounding box center [74, 82] width 88 height 23
